Goal: Information Seeking & Learning: Check status

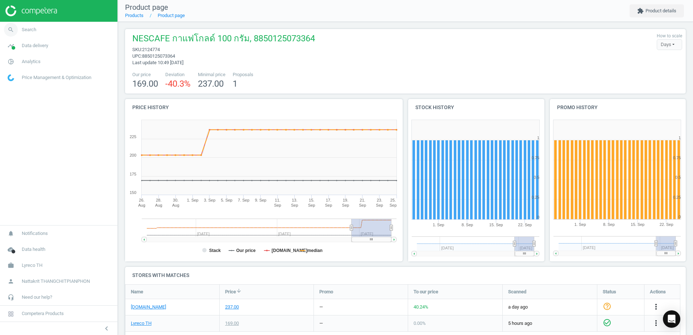
click at [37, 32] on link "search Search" at bounding box center [58, 30] width 117 height 16
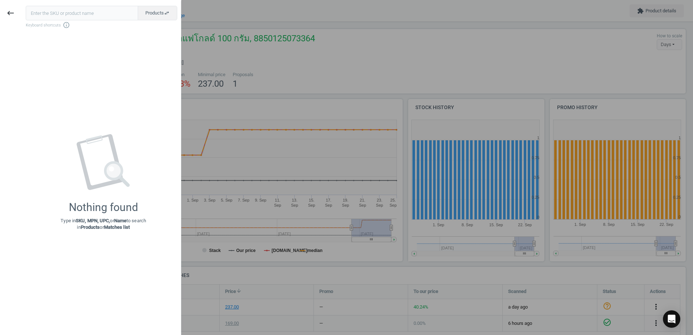
click at [241, 163] on div at bounding box center [346, 167] width 693 height 335
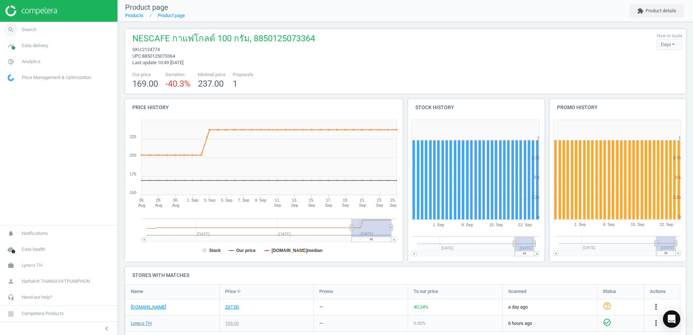
click at [64, 30] on link "search Search" at bounding box center [58, 30] width 117 height 16
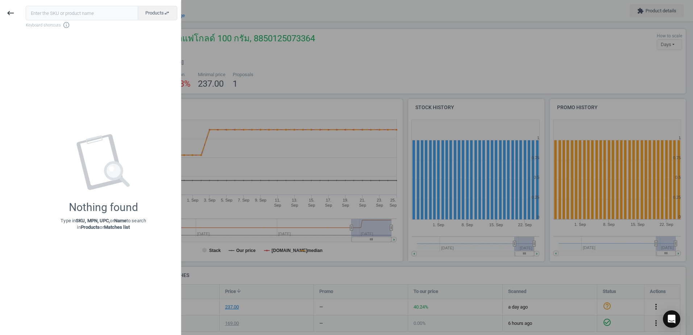
click at [90, 11] on input "text" at bounding box center [82, 13] width 112 height 14
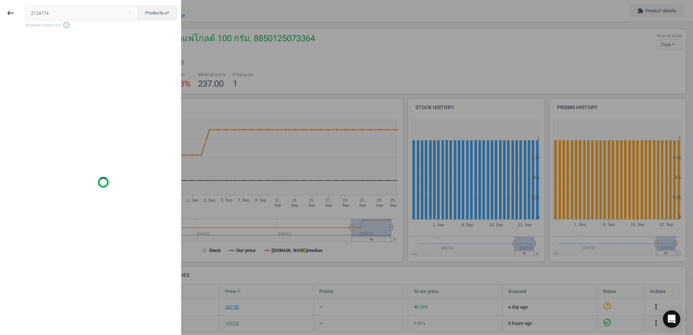
type input "2124774"
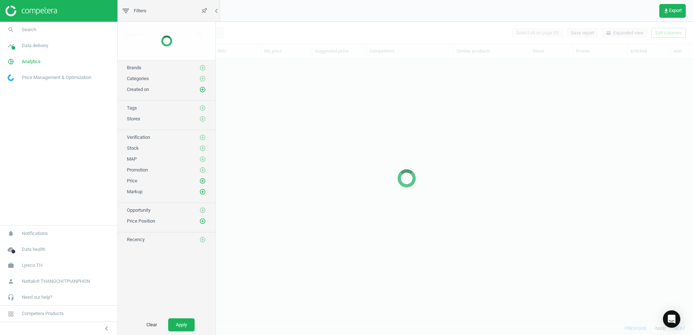
scroll to position [252, 567]
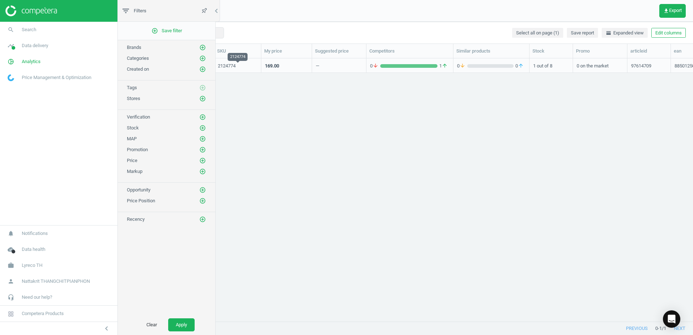
click at [248, 68] on div "2124774" at bounding box center [237, 66] width 39 height 7
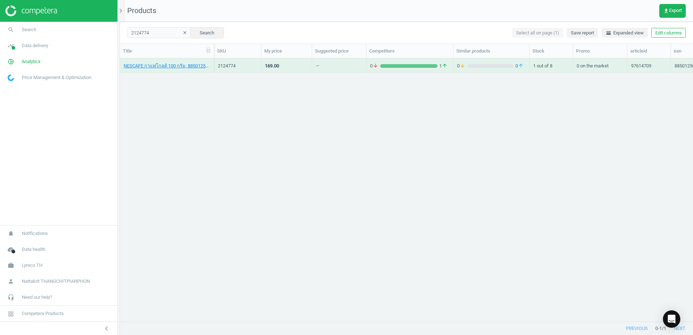
click at [248, 68] on div "2124774" at bounding box center [237, 66] width 39 height 7
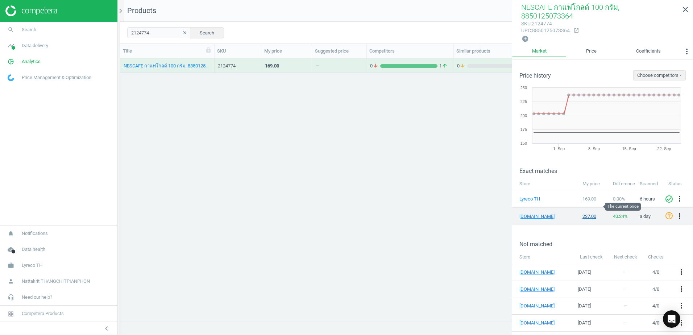
click at [592, 213] on div "237.00" at bounding box center [594, 216] width 24 height 7
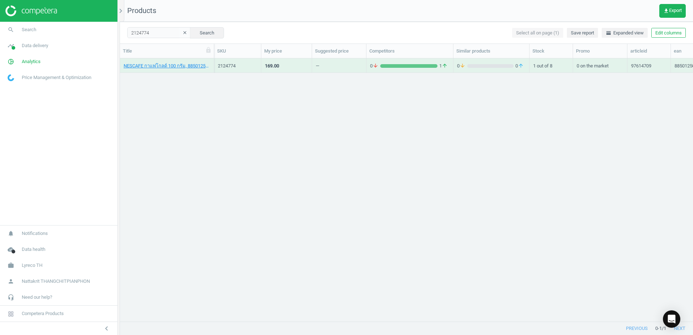
click at [394, 61] on div "0 arrow_downward 1 arrow_upward" at bounding box center [409, 65] width 79 height 13
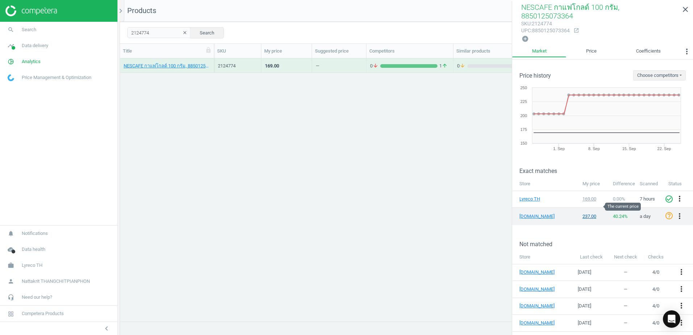
click at [583, 213] on div "237.00" at bounding box center [594, 216] width 24 height 7
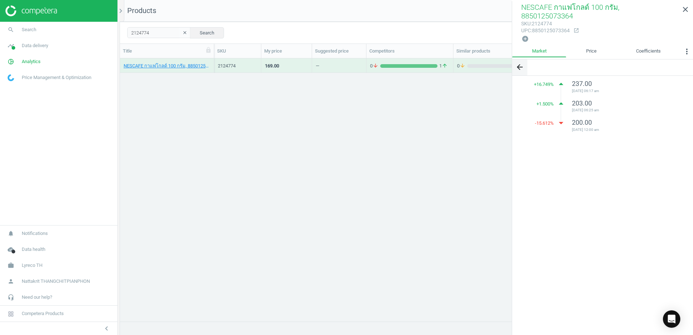
click at [520, 59] on button "arrow_back" at bounding box center [519, 67] width 15 height 16
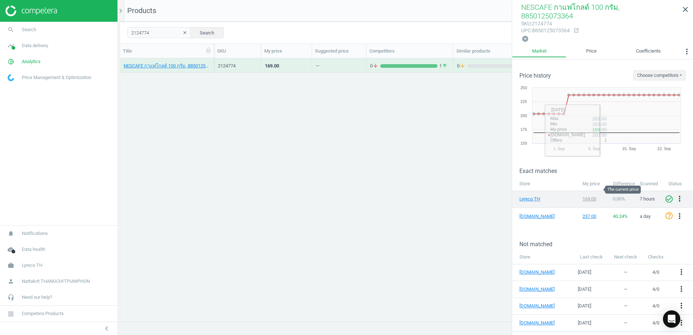
click at [589, 196] on div "169.00" at bounding box center [594, 199] width 24 height 7
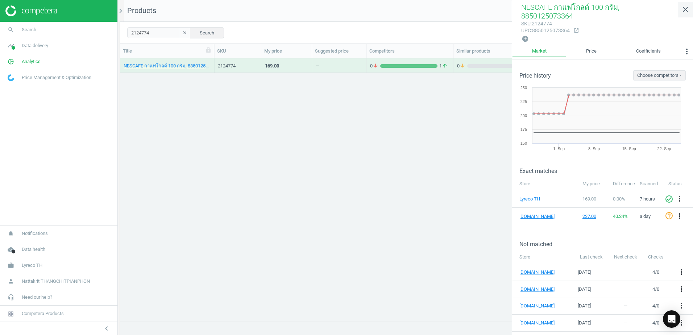
click at [680, 8] on link "close" at bounding box center [685, 10] width 15 height 16
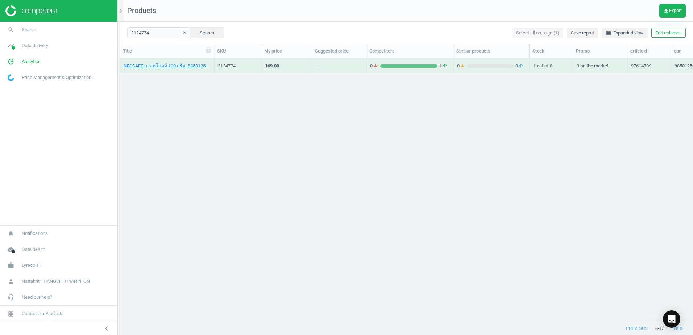
click at [432, 125] on div "NESCAFE กาแฟโกลด์ 100 กรัม, 8850125073364 2124774 169.00 — 0 arrow_downward 1 a…" at bounding box center [406, 186] width 573 height 257
click at [183, 34] on button "clear" at bounding box center [184, 33] width 11 height 10
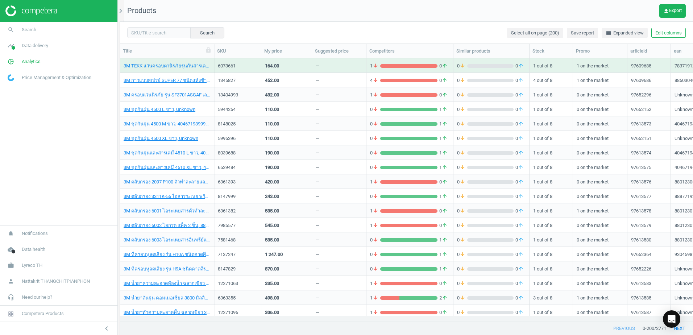
click at [162, 27] on div "Search Select all on page (200) Save report horizontal_split Expanded view Edit…" at bounding box center [406, 33] width 573 height 22
click at [162, 29] on input "text" at bounding box center [158, 32] width 63 height 11
paste input "11324218"
type input "11324218"
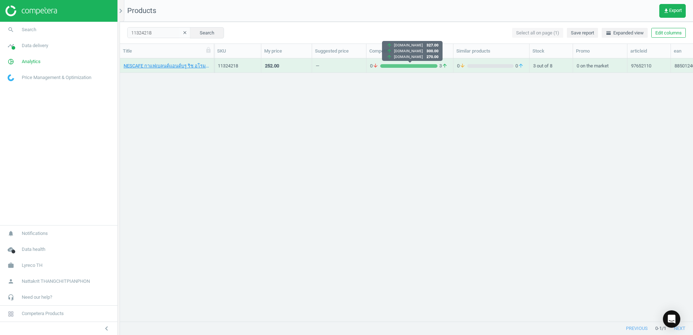
click at [412, 64] on div "grid" at bounding box center [408, 66] width 57 height 4
click at [413, 59] on div "0 arrow_downward 3 arrow_upward" at bounding box center [409, 65] width 87 height 14
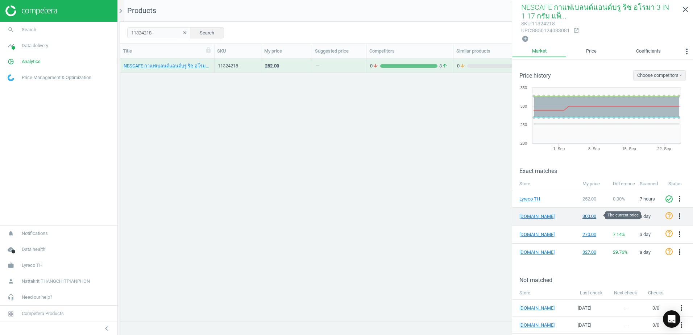
click at [589, 216] on div "300.00" at bounding box center [594, 216] width 24 height 7
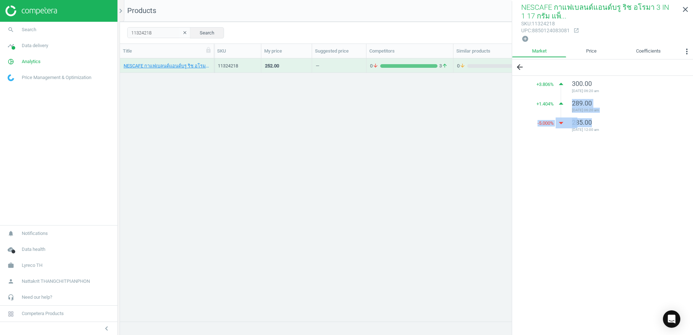
drag, startPoint x: 606, startPoint y: 124, endPoint x: 533, endPoint y: 99, distance: 77.7
click at [533, 99] on div "+ 3.806 % arrow_drop_up 300.00 [DATE] 06:20 am + 1.404 % arrow_drop_up 289.00 […" at bounding box center [602, 105] width 181 height 58
drag, startPoint x: 533, startPoint y: 99, endPoint x: 536, endPoint y: 151, distance: 52.3
click at [536, 151] on div "arrow_back + 3.806 % arrow_drop_up 300.00 [DATE] 06:20 am + 1.404 % arrow_drop_…" at bounding box center [602, 197] width 181 height 276
drag, startPoint x: 601, startPoint y: 120, endPoint x: 534, endPoint y: 77, distance: 78.7
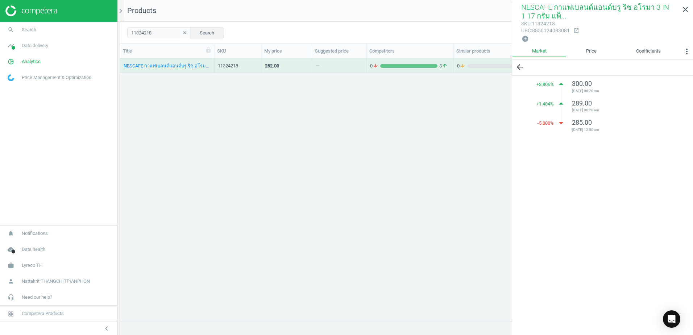
click at [534, 77] on div "+ 3.806 % arrow_drop_up 300.00 [DATE] 06:20 am + 1.404 % arrow_drop_up 289.00 […" at bounding box center [602, 105] width 181 height 58
drag, startPoint x: 534, startPoint y: 77, endPoint x: 575, endPoint y: 125, distance: 62.4
click at [572, 123] on span "285.00" at bounding box center [582, 122] width 20 height 8
drag, startPoint x: 588, startPoint y: 113, endPoint x: 532, endPoint y: 92, distance: 59.8
click at [532, 92] on div "+ 3.806 % arrow_drop_up 300.00 [DATE] 06:20 am + 1.404 % arrow_drop_up 289.00 […" at bounding box center [602, 105] width 181 height 58
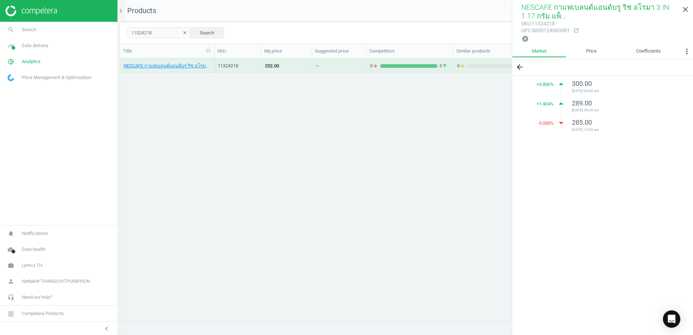
drag, startPoint x: 532, startPoint y: 92, endPoint x: 551, endPoint y: 141, distance: 52.7
click at [551, 141] on div "arrow_back + 3.806 % arrow_drop_up 300.00 [DATE] 06:20 am + 1.404 % arrow_drop_…" at bounding box center [602, 197] width 181 height 276
